Goal: Find specific page/section: Find specific page/section

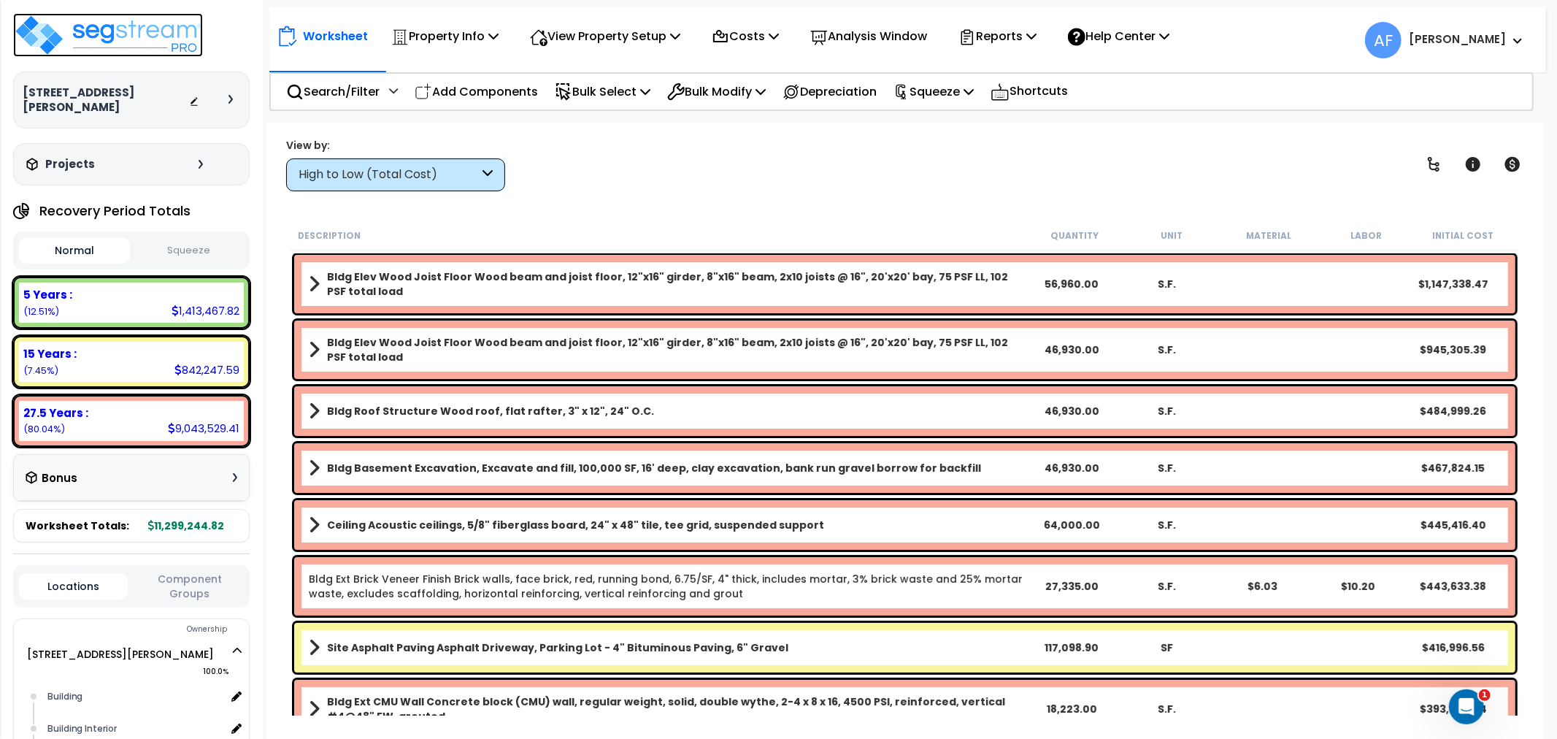
click at [141, 37] on img at bounding box center [108, 35] width 190 height 44
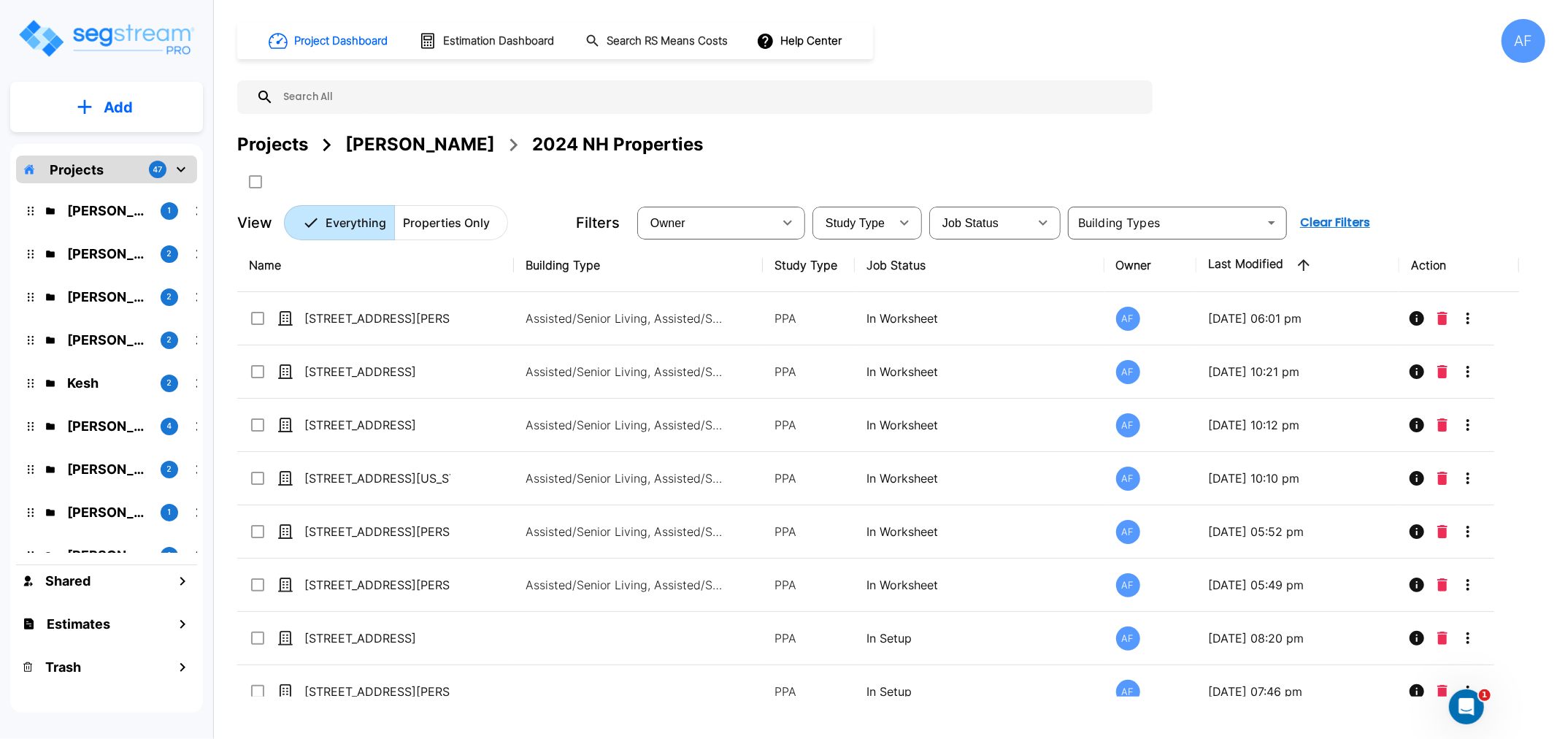
click at [147, 28] on img "mailbox folders" at bounding box center [106, 39] width 179 height 42
click at [114, 245] on p "Jay Hershowitz" at bounding box center [108, 254] width 82 height 20
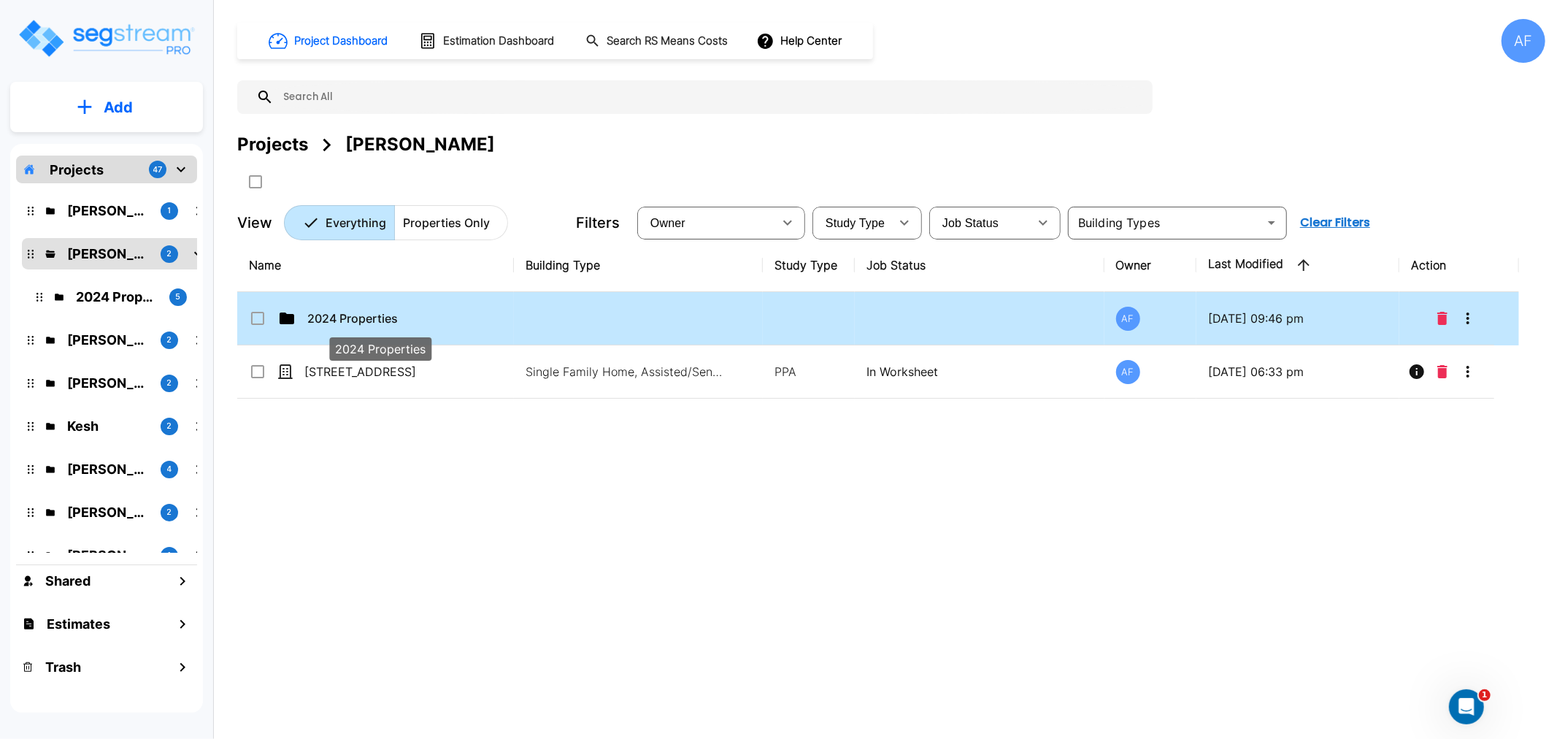
click at [341, 318] on p "2024 Properties" at bounding box center [380, 319] width 146 height 18
checkbox input "true"
click at [341, 318] on p "2024 Properties" at bounding box center [380, 319] width 146 height 18
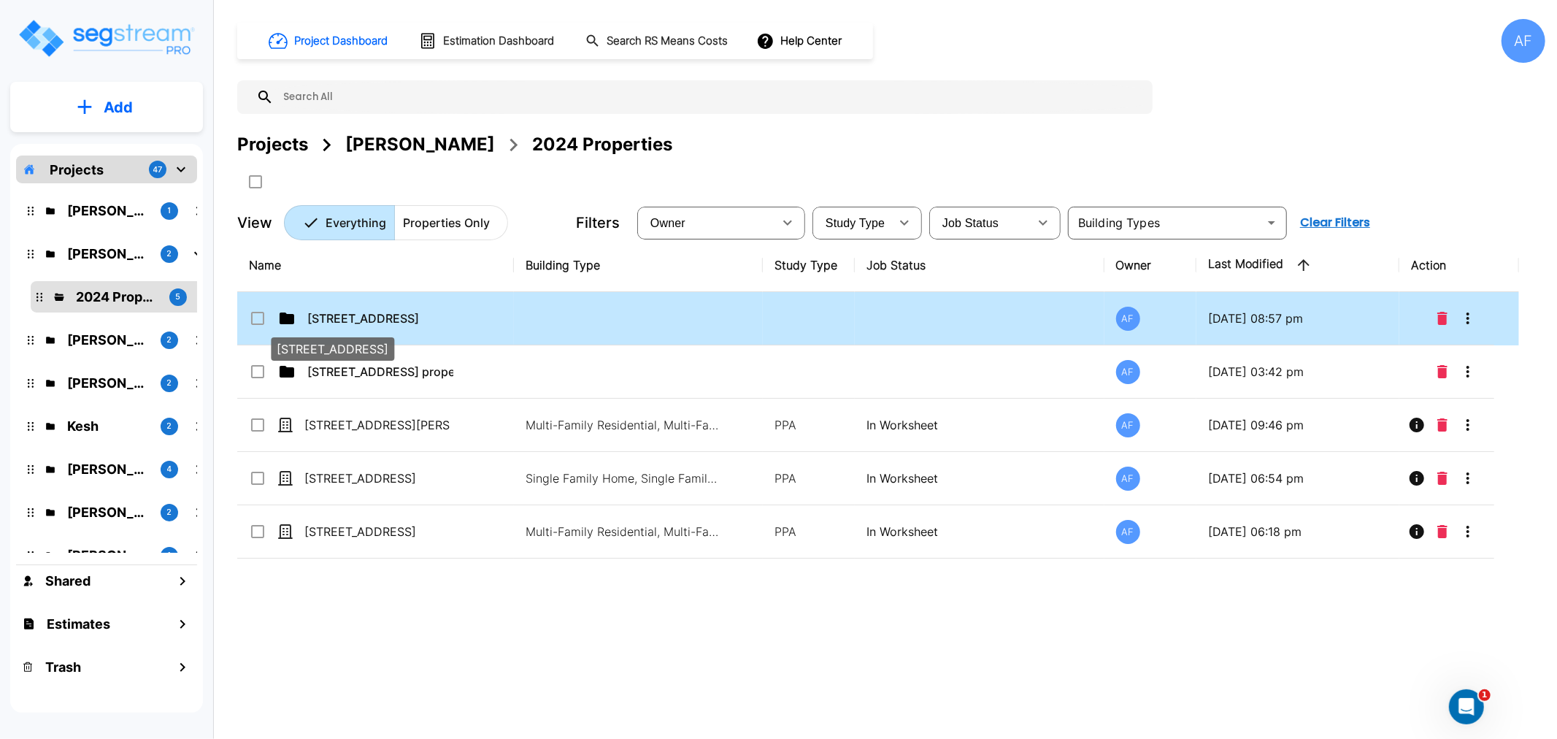
click at [368, 317] on p "[STREET_ADDRESS]" at bounding box center [380, 319] width 146 height 18
checkbox input "true"
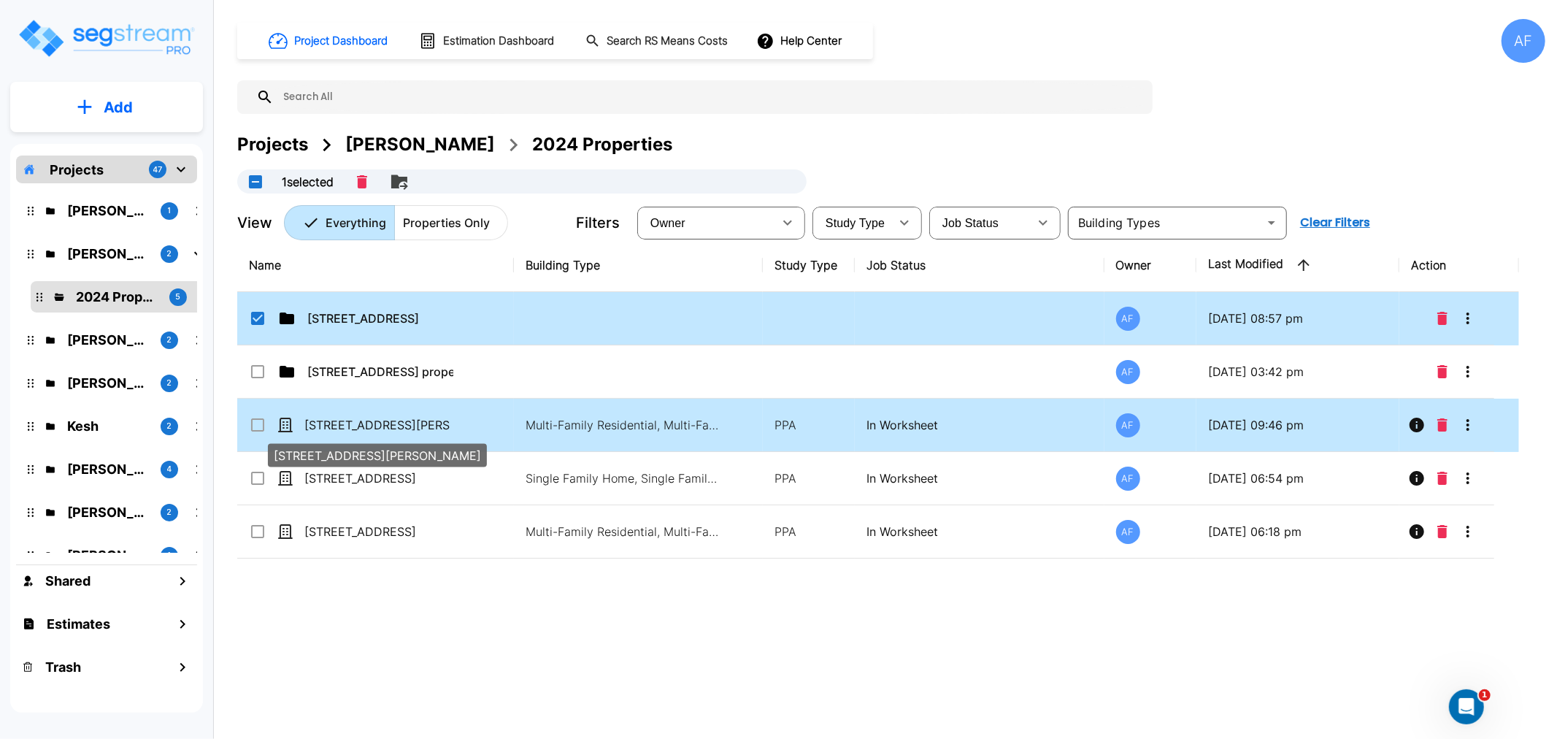
click at [348, 419] on p "[STREET_ADDRESS][PERSON_NAME]" at bounding box center [377, 425] width 146 height 18
checkbox input "true"
click at [348, 419] on p "[STREET_ADDRESS][PERSON_NAME]" at bounding box center [377, 425] width 146 height 18
